Goal: Use online tool/utility: Use online tool/utility

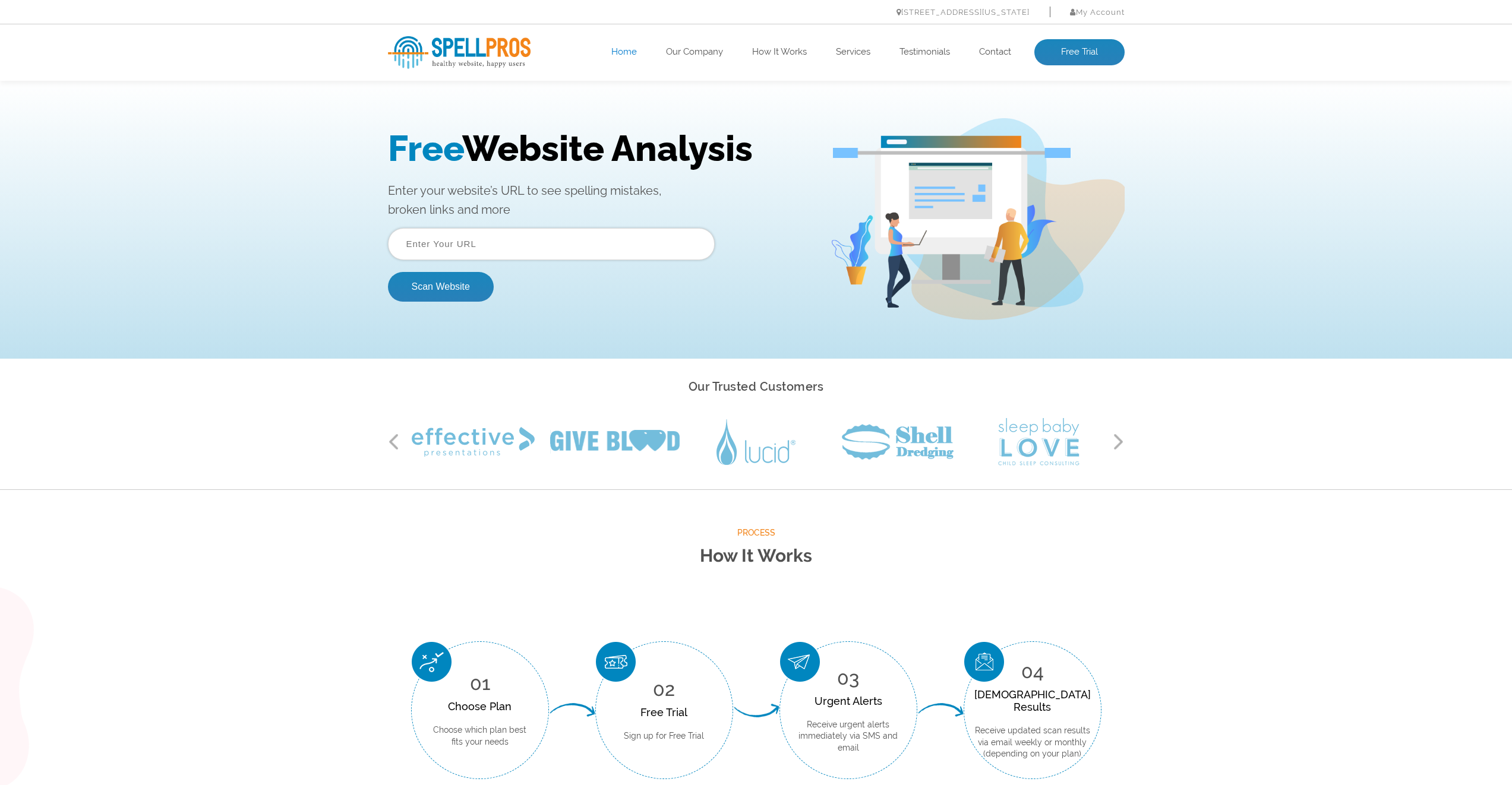
click at [573, 256] on input "text" at bounding box center [552, 244] width 327 height 32
type input "[DOMAIN_NAME]"
click at [388, 272] on button "Scan Website" at bounding box center [441, 287] width 106 height 30
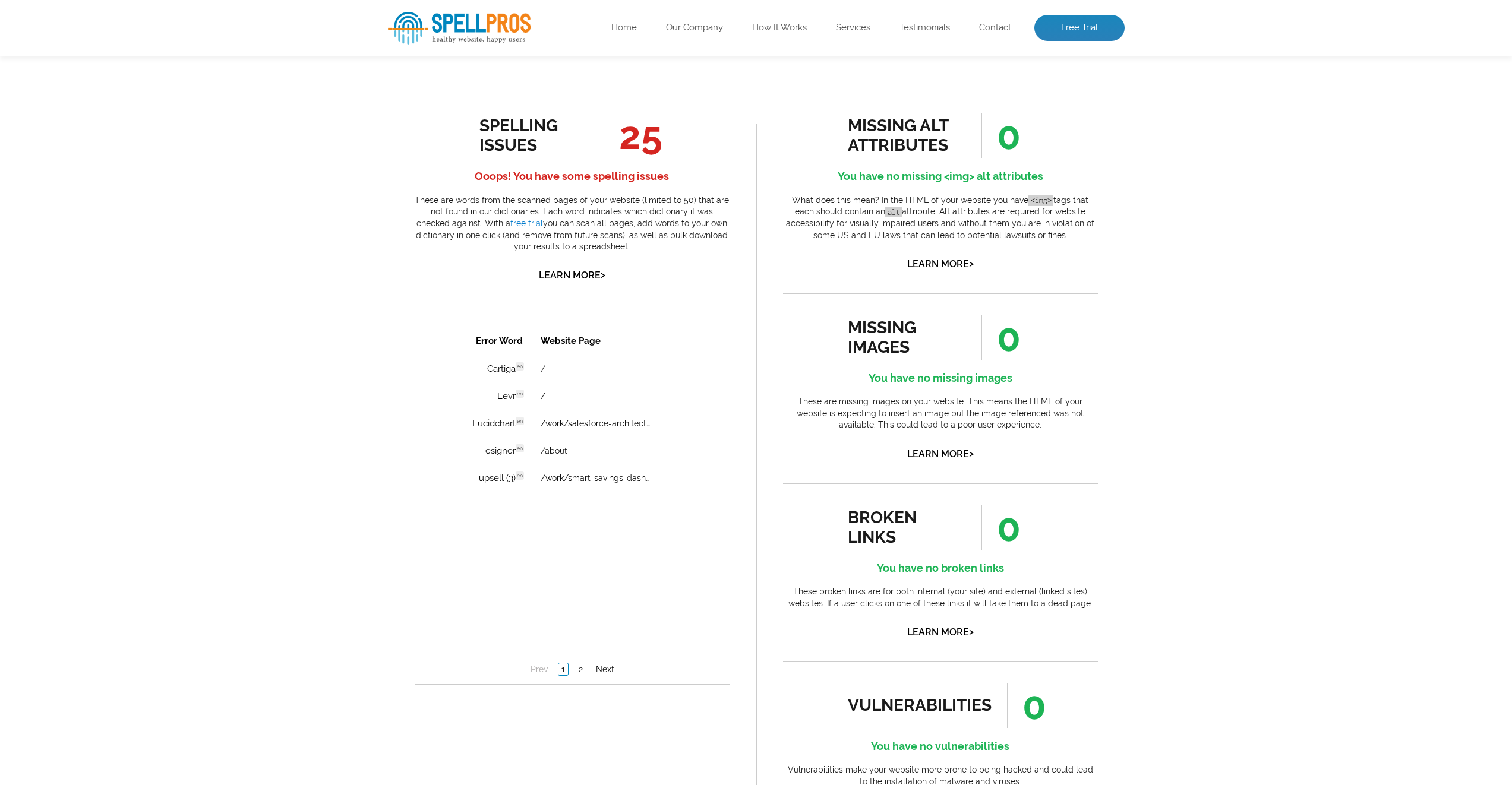
scroll to position [348, 0]
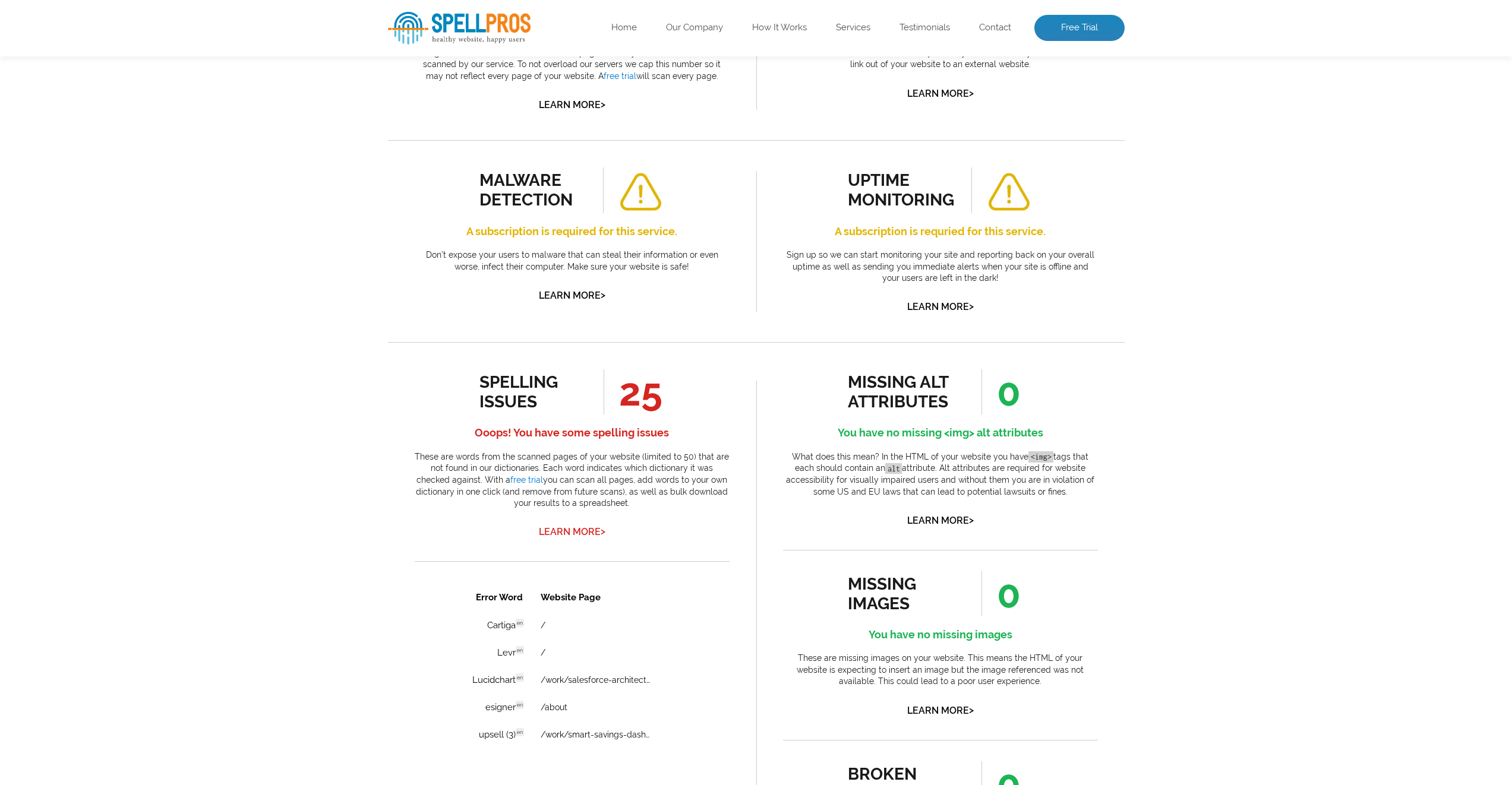
click at [585, 530] on link "Learn More >" at bounding box center [571, 531] width 66 height 11
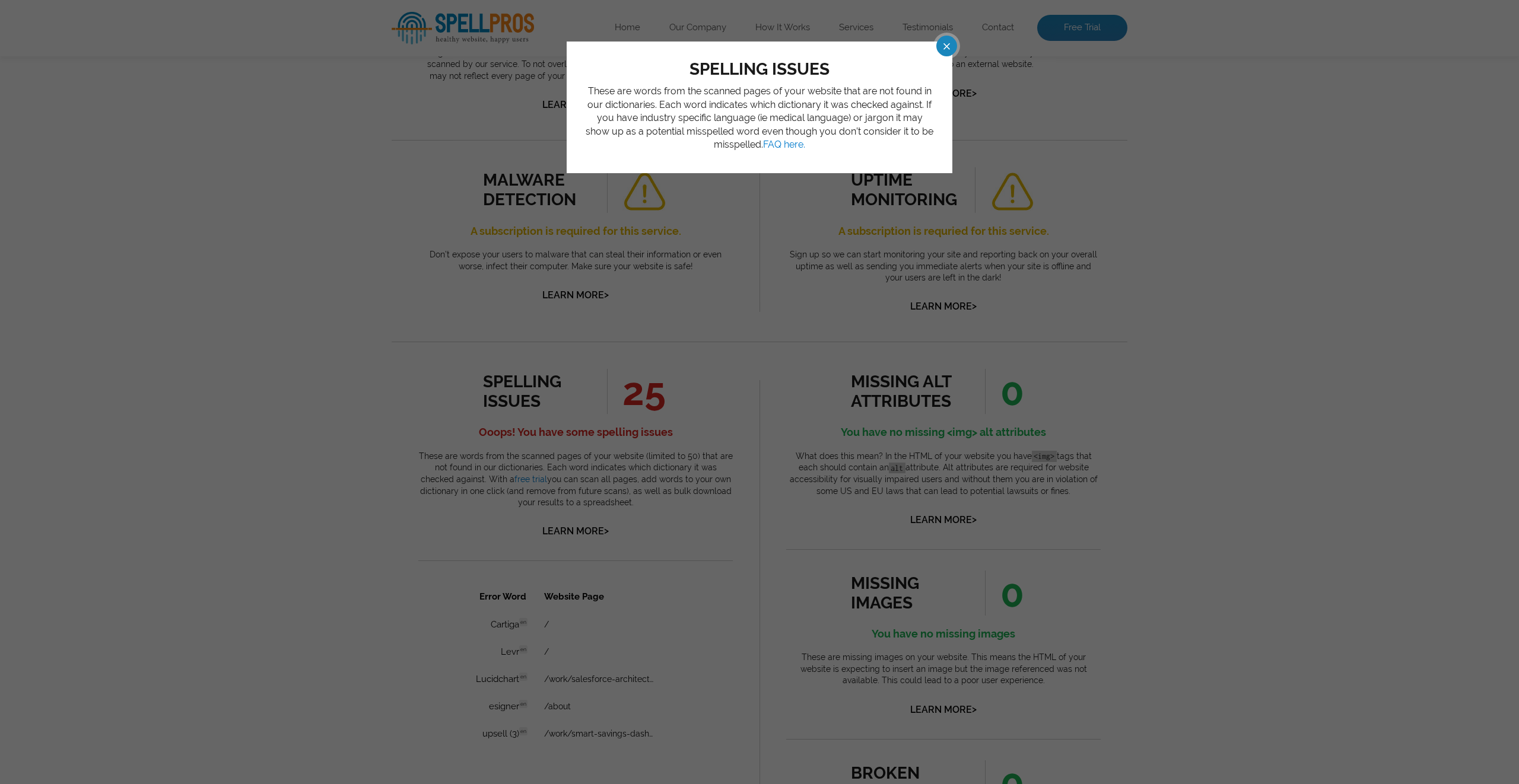
click at [1231, 267] on div "spelling issues These are words from the scanned pages of your website that are…" at bounding box center [760, 392] width 1519 height 784
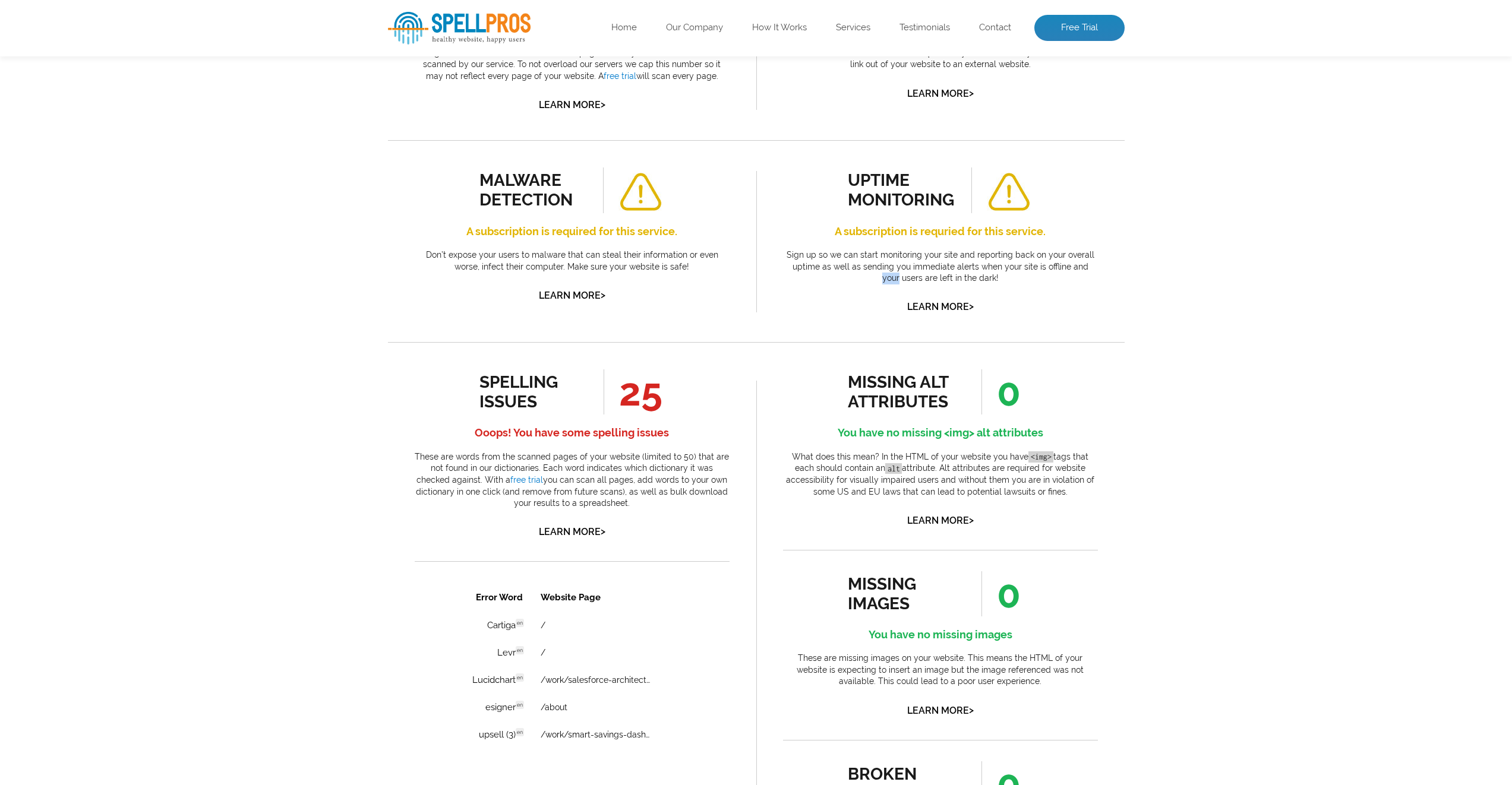
click at [1233, 267] on div "Pages Scanned 10 Number of pages scanned. May be limited. Pages scanned are the…" at bounding box center [756, 520] width 1512 height 1235
